Goal: Task Accomplishment & Management: Manage account settings

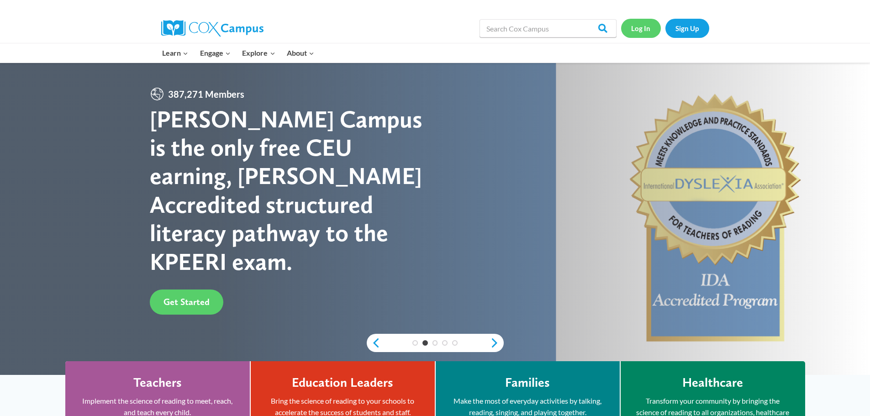
click at [645, 27] on link "Log In" at bounding box center [641, 28] width 40 height 19
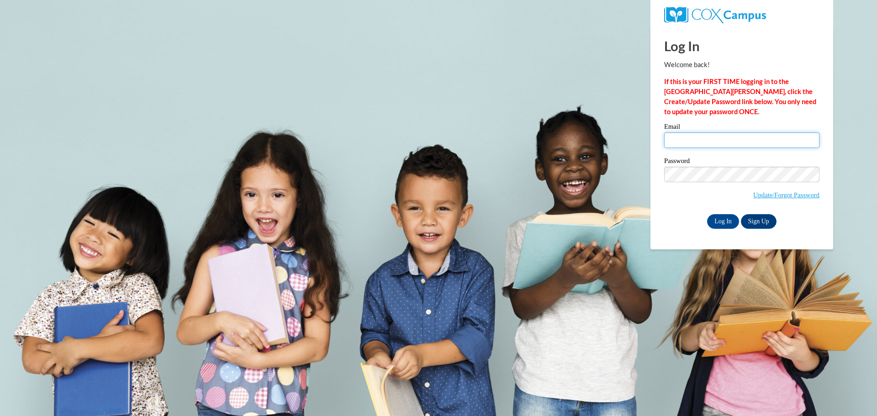
click at [725, 137] on input "Email" at bounding box center [741, 140] width 155 height 16
type input "[EMAIL_ADDRESS][DOMAIN_NAME]"
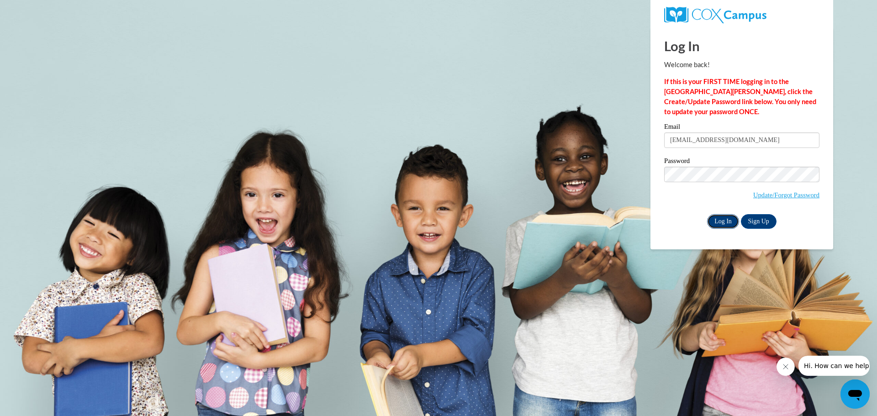
click at [723, 217] on input "Log In" at bounding box center [723, 221] width 32 height 15
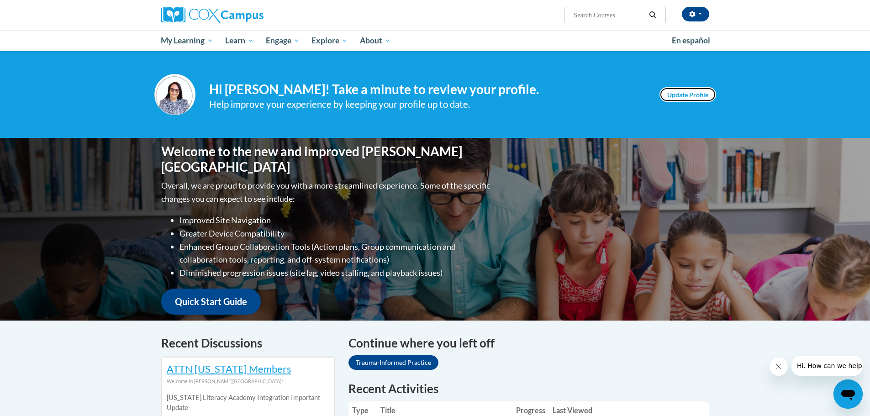
click at [674, 89] on link "Update Profile" at bounding box center [687, 94] width 57 height 15
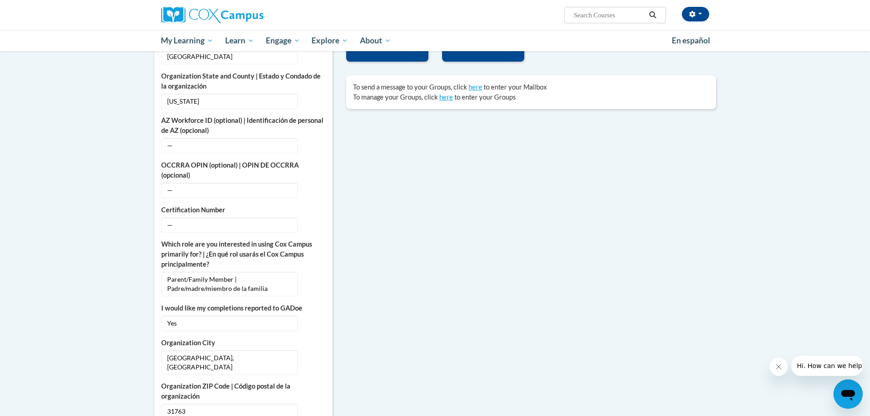
scroll to position [502, 0]
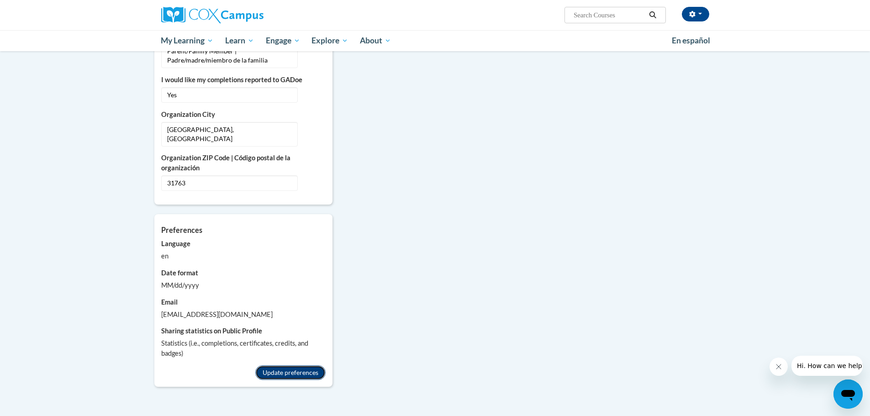
click at [298, 365] on button "Update preferences" at bounding box center [290, 372] width 70 height 15
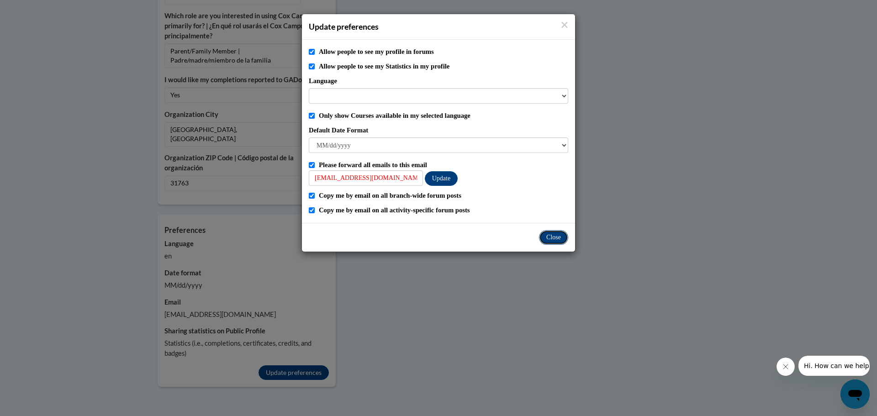
click at [549, 237] on button "Close" at bounding box center [553, 237] width 29 height 15
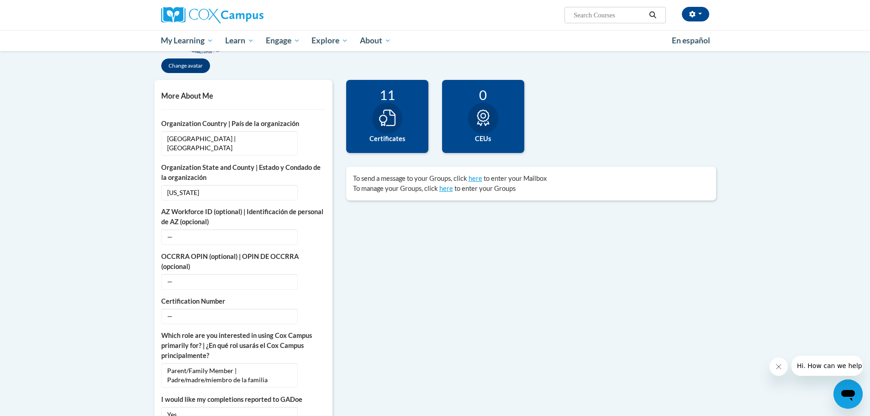
scroll to position [0, 0]
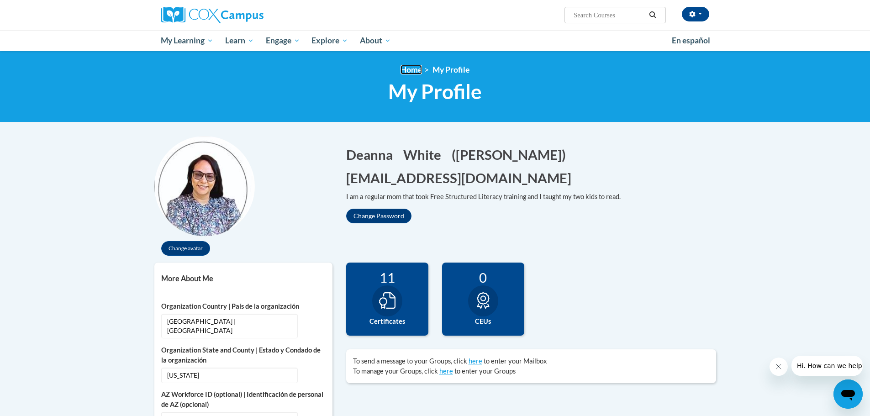
click at [415, 69] on link "Home" at bounding box center [410, 70] width 21 height 10
